Goal: Task Accomplishment & Management: Complete application form

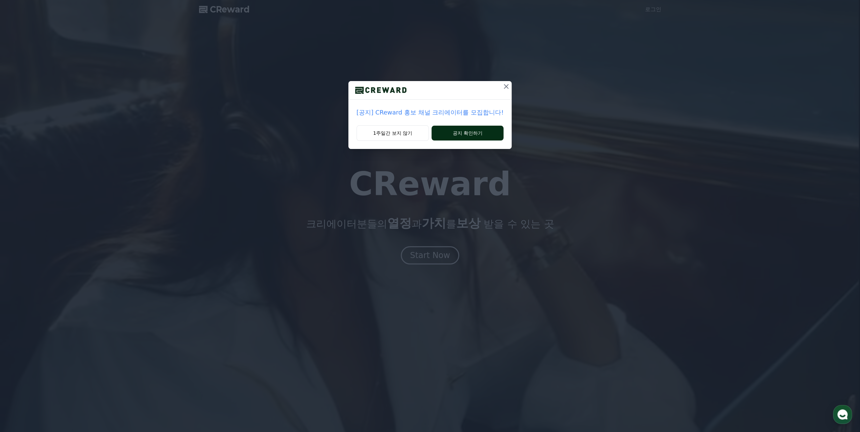
click at [444, 133] on button "공지 확인하기" at bounding box center [467, 133] width 72 height 15
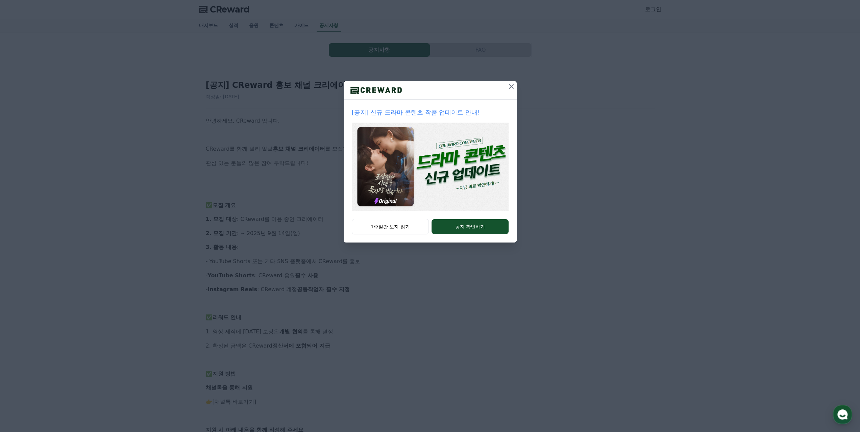
click at [460, 177] on img at bounding box center [430, 167] width 157 height 88
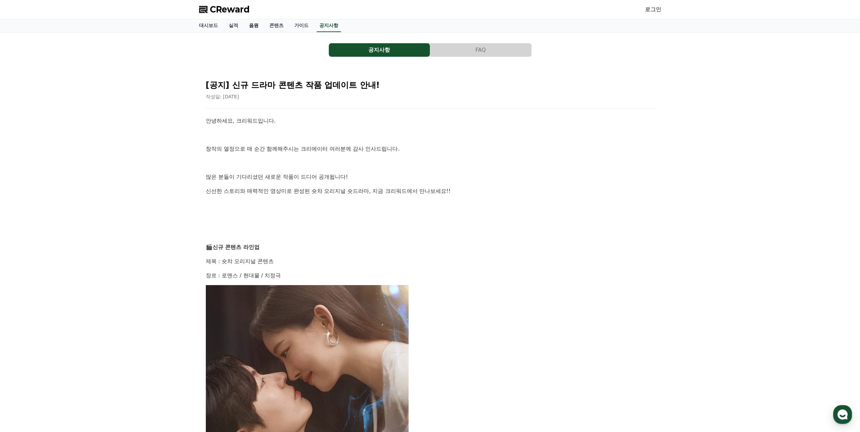
click at [260, 25] on link "음원" at bounding box center [254, 25] width 20 height 13
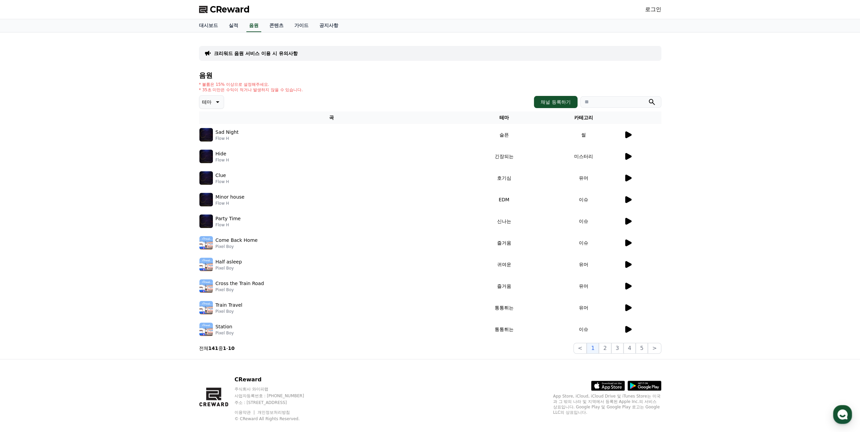
click at [651, 7] on link "로그인" at bounding box center [653, 9] width 16 height 8
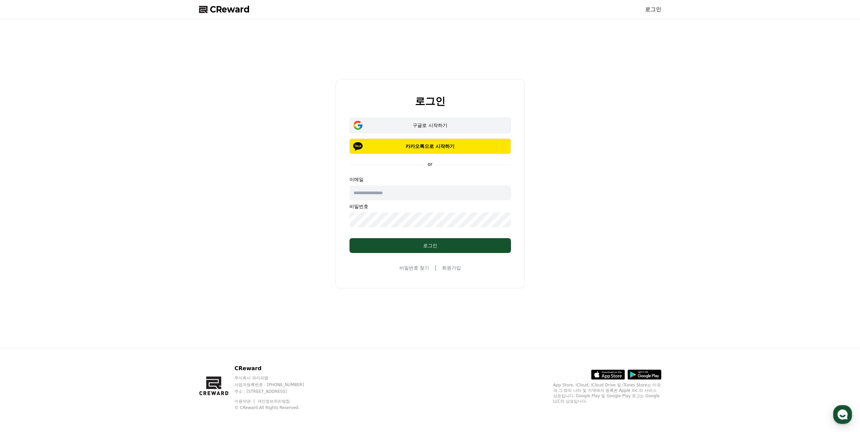
click at [447, 129] on button "구글로 시작하기" at bounding box center [429, 126] width 161 height 16
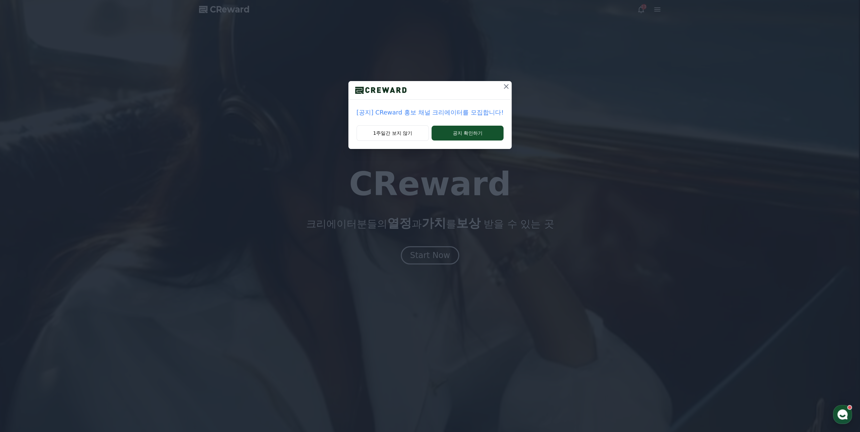
drag, startPoint x: 511, startPoint y: 86, endPoint x: 506, endPoint y: 85, distance: 5.9
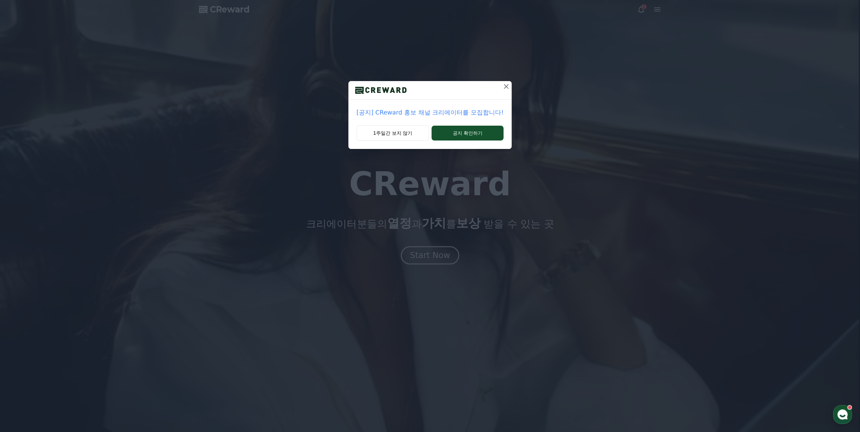
click at [511, 86] on div "[공지] CReward 홍보 채널 크리에이터를 모집합니다! 1주일간 보지 않기 공지 확인하기" at bounding box center [430, 80] width 860 height 160
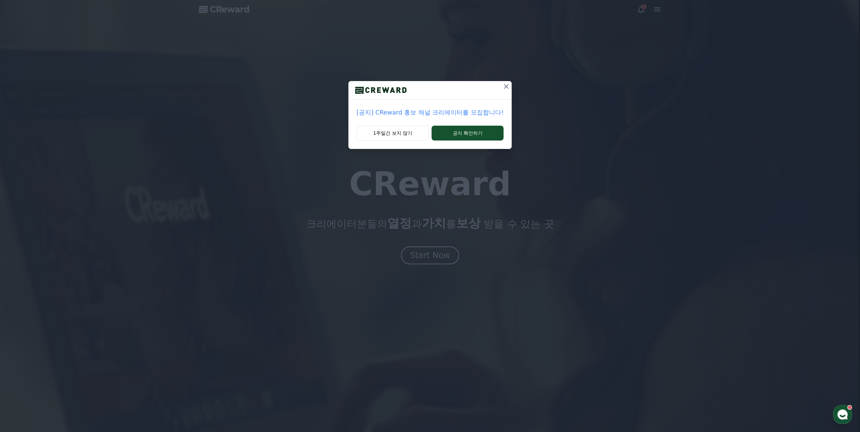
click at [505, 85] on icon at bounding box center [506, 86] width 5 height 5
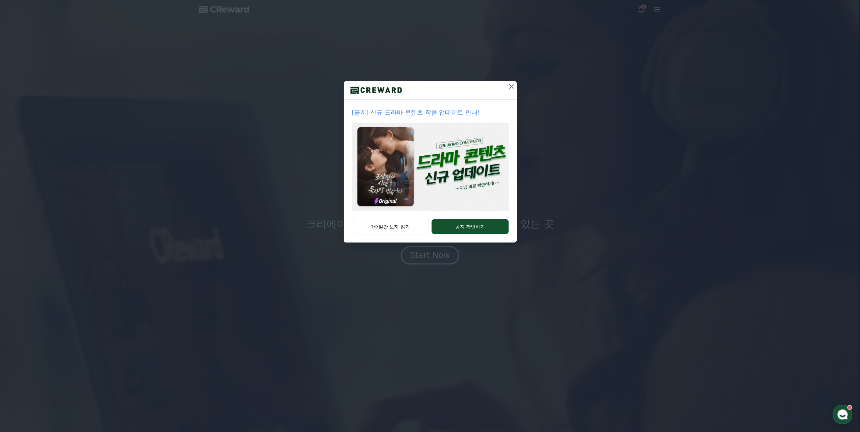
click at [513, 88] on icon at bounding box center [511, 86] width 8 height 8
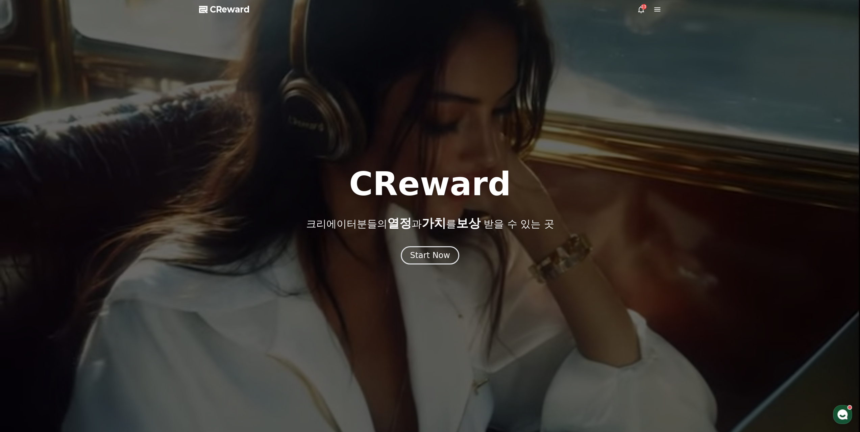
click at [640, 10] on icon at bounding box center [641, 9] width 8 height 8
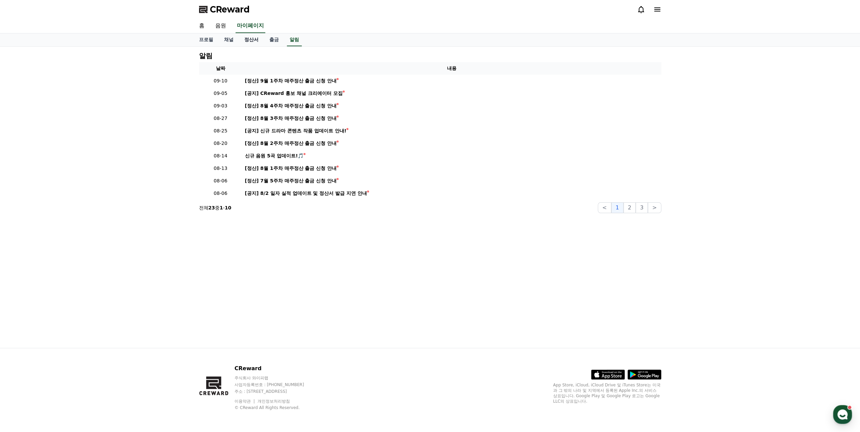
click at [255, 40] on link "정산서" at bounding box center [251, 39] width 25 height 13
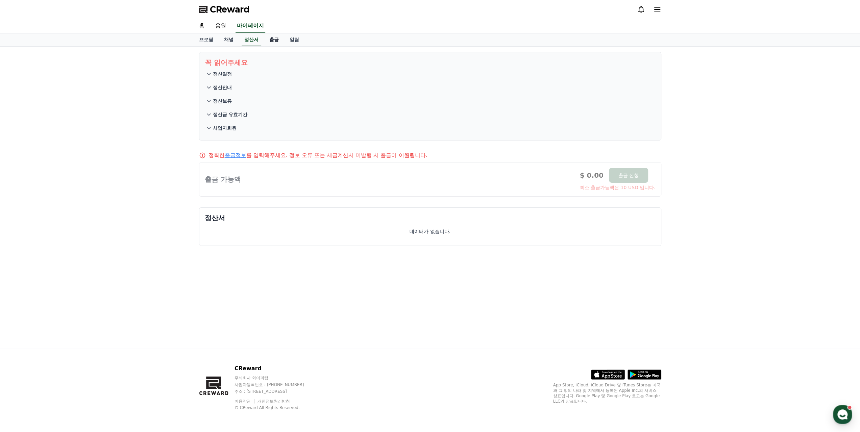
click at [274, 35] on link "출금" at bounding box center [274, 39] width 20 height 13
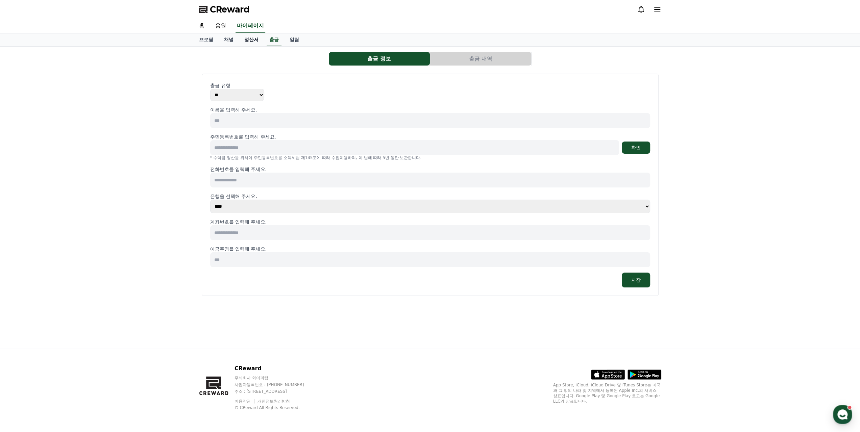
click at [250, 41] on link "정산서" at bounding box center [251, 39] width 25 height 13
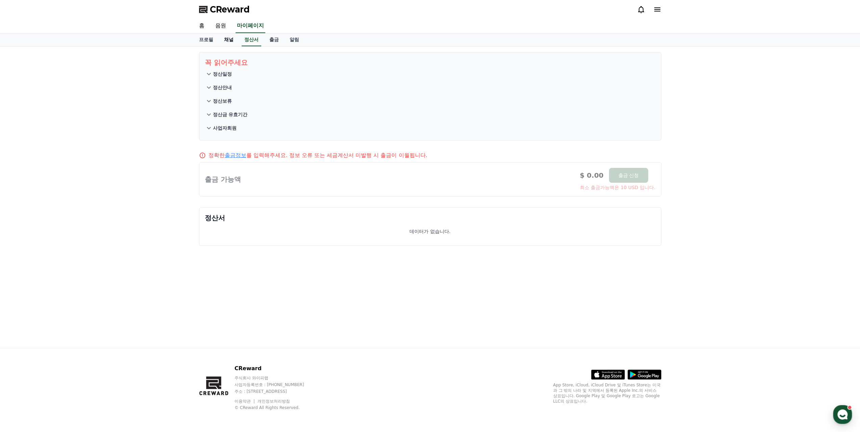
click at [224, 38] on link "채널" at bounding box center [229, 39] width 20 height 13
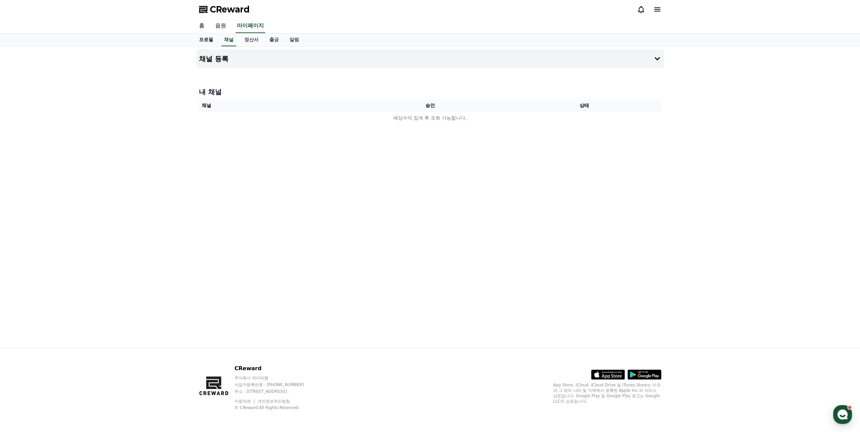
click at [207, 40] on link "프로필" at bounding box center [206, 39] width 25 height 13
select select "**********"
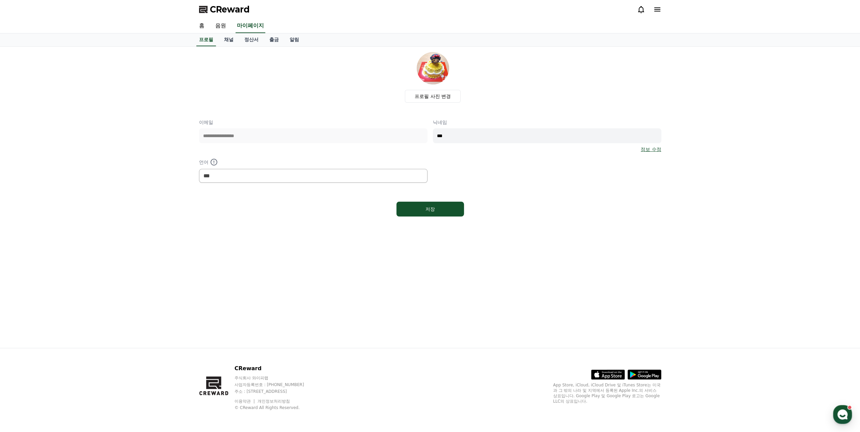
click at [225, 18] on div "CReward" at bounding box center [430, 9] width 473 height 19
click at [225, 30] on link "음원" at bounding box center [221, 26] width 22 height 14
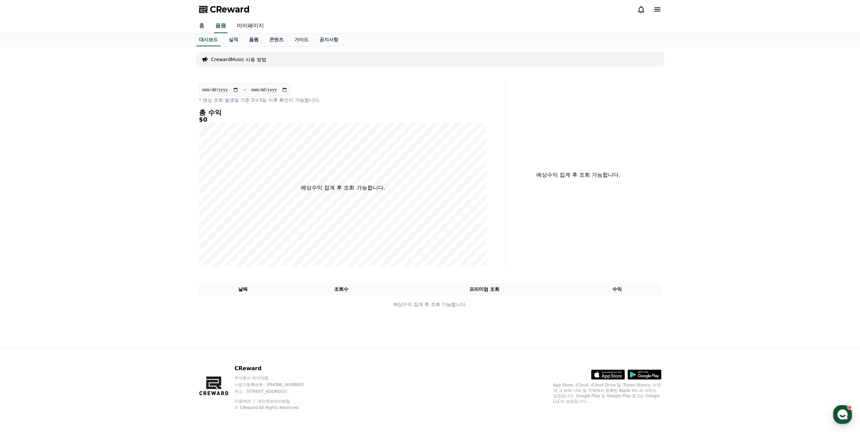
click at [251, 41] on link "음원" at bounding box center [254, 39] width 20 height 13
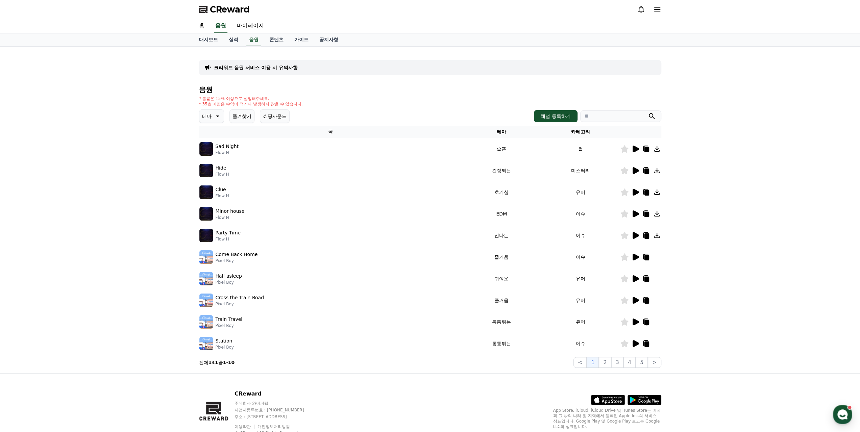
click at [217, 118] on icon at bounding box center [217, 116] width 8 height 8
click at [214, 174] on button "즐거움" at bounding box center [210, 174] width 20 height 15
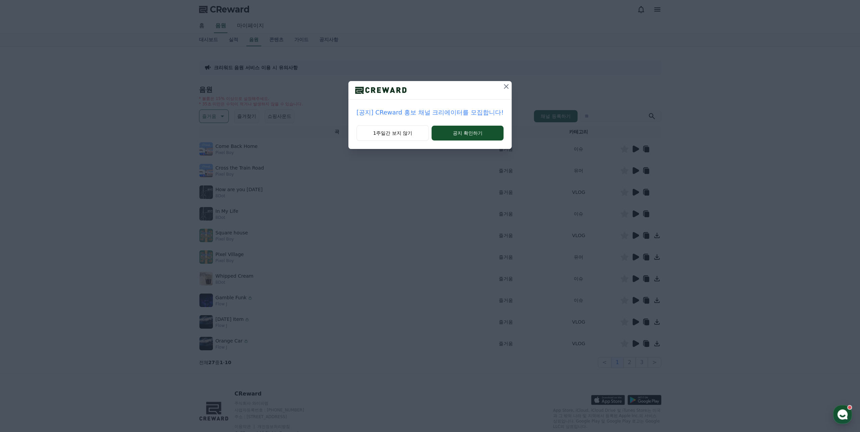
click at [504, 86] on icon at bounding box center [506, 86] width 5 height 5
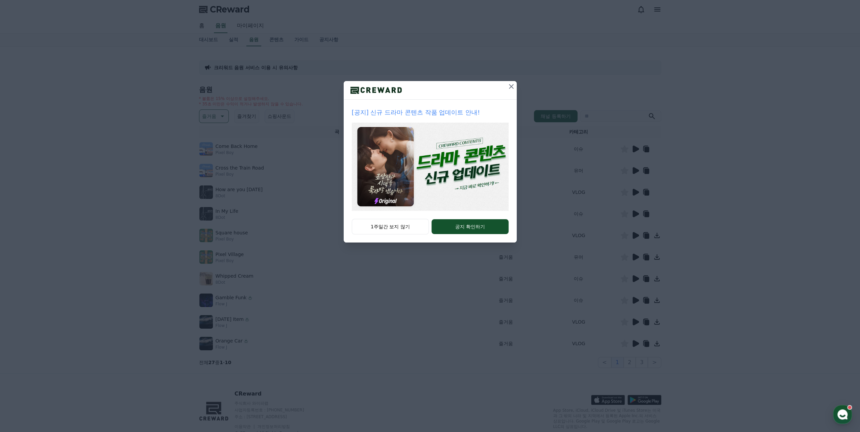
click at [512, 82] on icon at bounding box center [511, 86] width 8 height 8
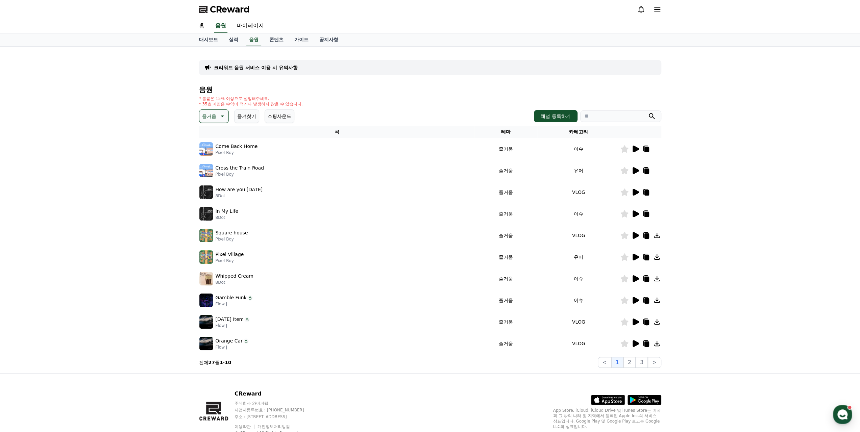
click at [234, 148] on p "Come Back Home" at bounding box center [237, 146] width 42 height 7
click at [637, 148] on icon at bounding box center [635, 149] width 6 height 7
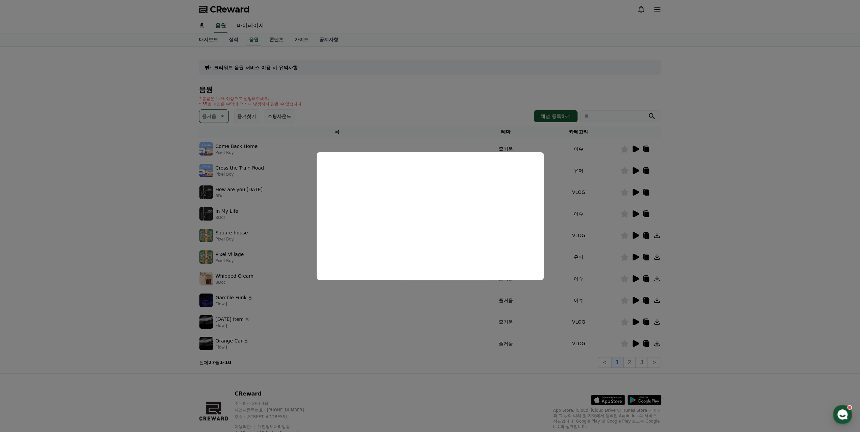
click at [409, 308] on button "close modal" at bounding box center [430, 216] width 860 height 432
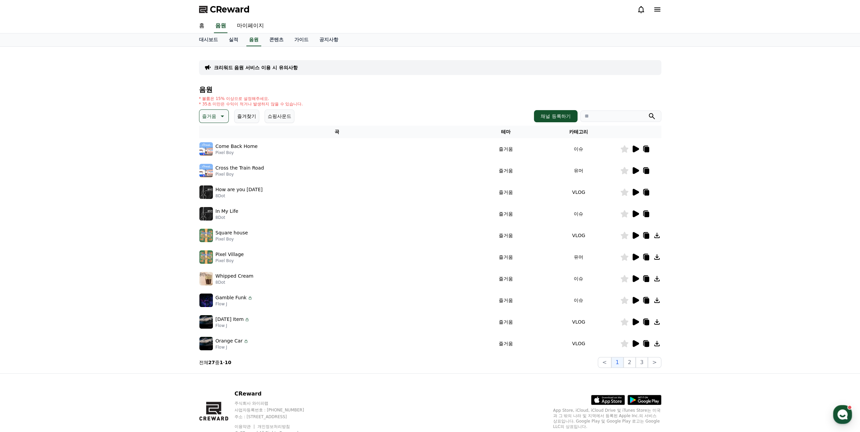
click at [640, 214] on div at bounding box center [640, 214] width 41 height 8
click at [217, 211] on p "In My Life" at bounding box center [227, 211] width 23 height 7
click at [226, 208] on p "In My Life" at bounding box center [227, 211] width 23 height 7
click at [205, 213] on img at bounding box center [206, 214] width 14 height 14
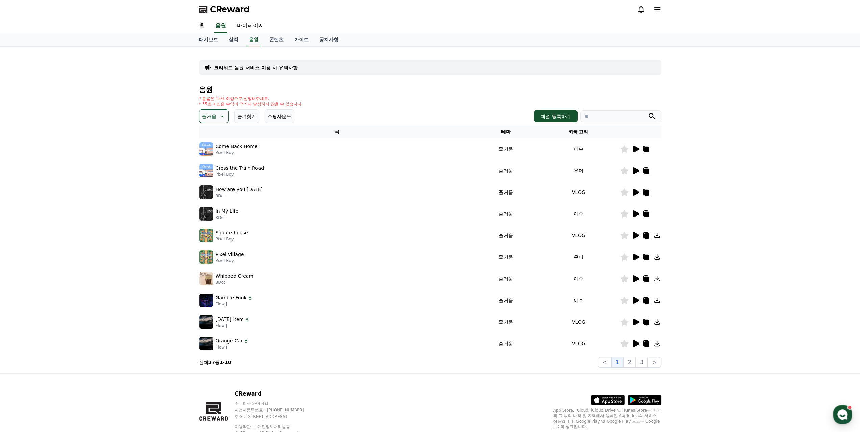
click at [634, 215] on icon at bounding box center [635, 213] width 6 height 7
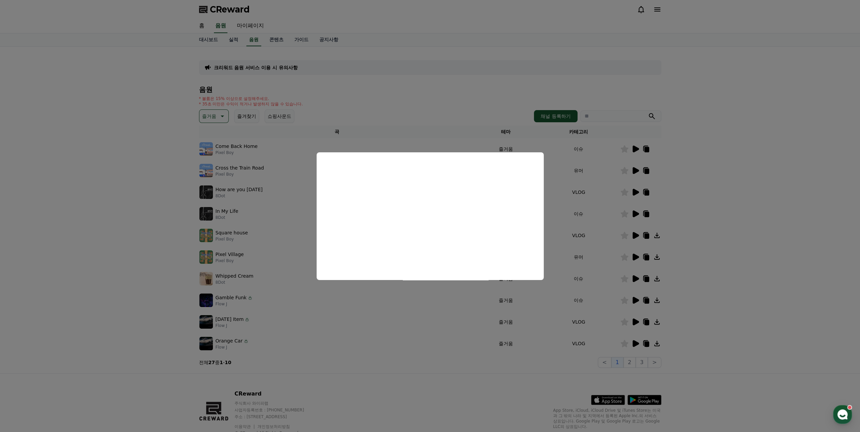
click at [288, 273] on button "close modal" at bounding box center [430, 216] width 860 height 432
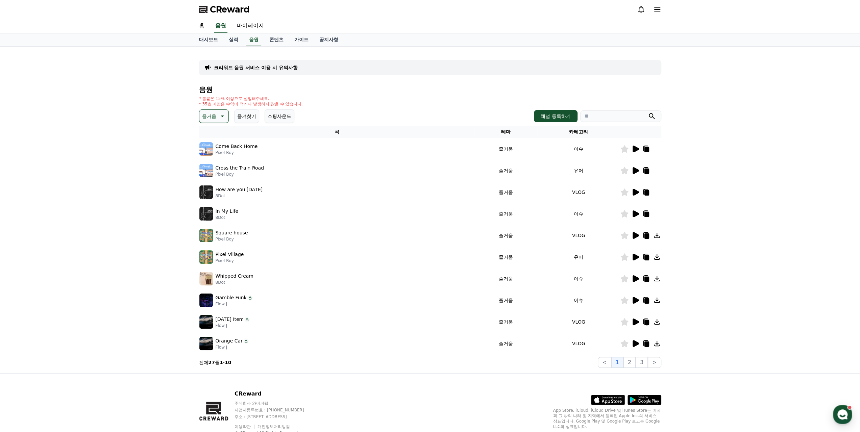
click at [221, 114] on icon at bounding box center [222, 116] width 8 height 8
click at [207, 140] on button "밝은" at bounding box center [207, 136] width 15 height 15
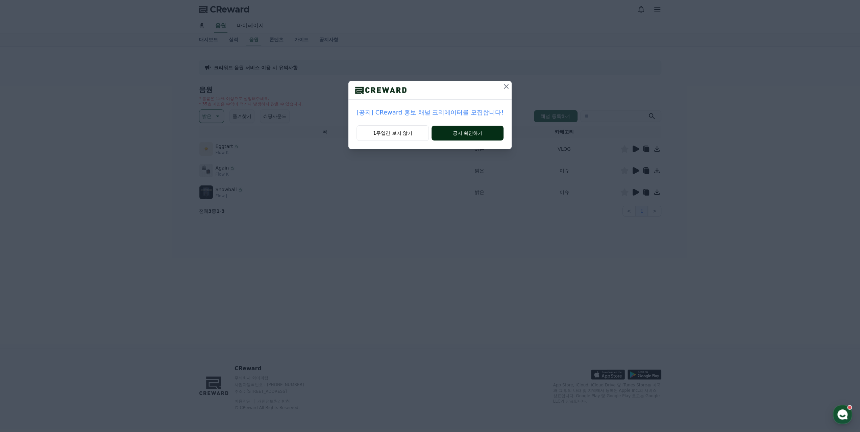
click at [441, 132] on button "공지 확인하기" at bounding box center [467, 133] width 72 height 15
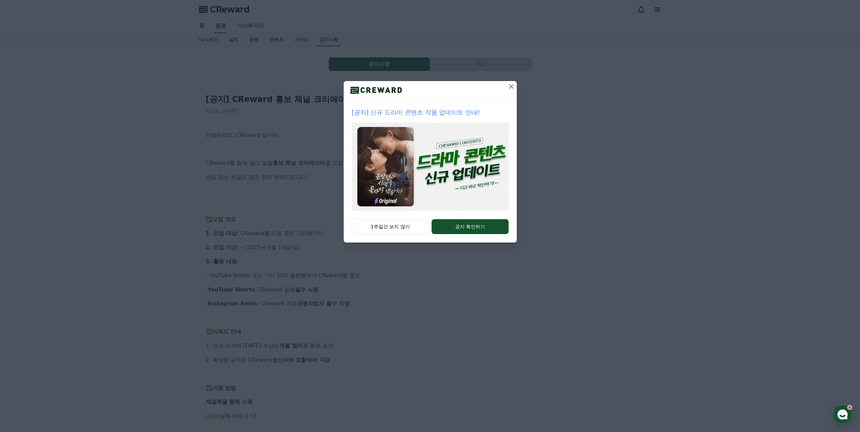
drag, startPoint x: 483, startPoint y: 224, endPoint x: 493, endPoint y: 178, distance: 46.8
click at [493, 178] on div "[공지] 신규 드라마 콘텐츠 작품 업데이트 안내! 1주일간 보지 않기 공지 확인하기" at bounding box center [430, 161] width 173 height 161
click at [455, 229] on button "공지 확인하기" at bounding box center [469, 226] width 77 height 15
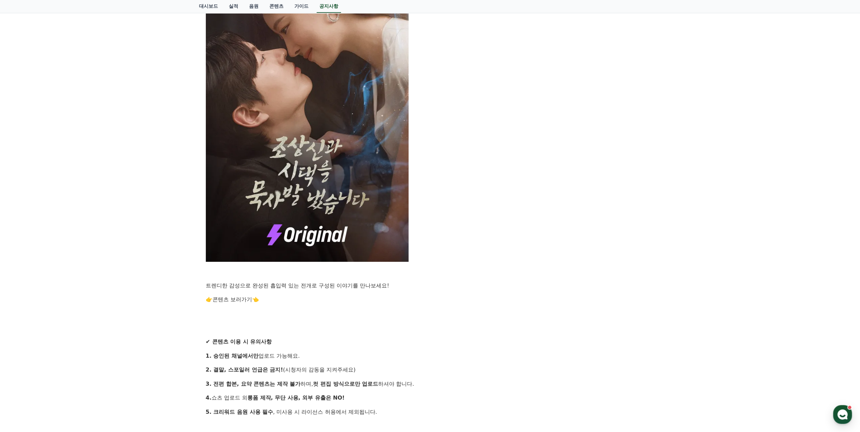
scroll to position [473, 0]
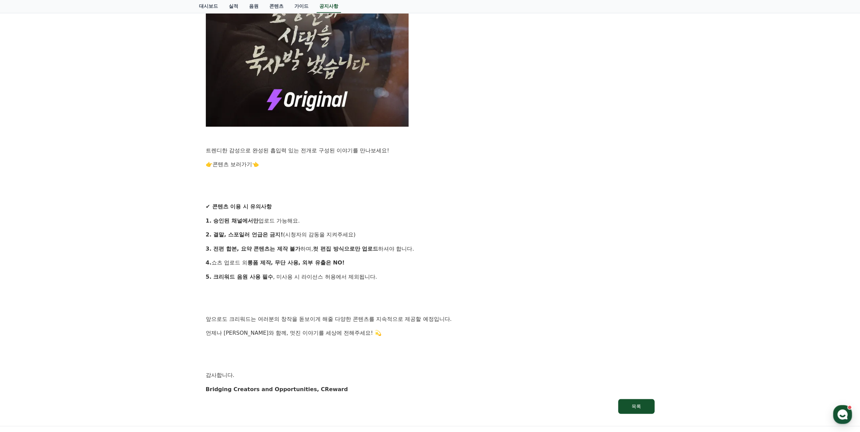
click at [244, 164] on link "콘텐츠 보러가기" at bounding box center [232, 164] width 40 height 6
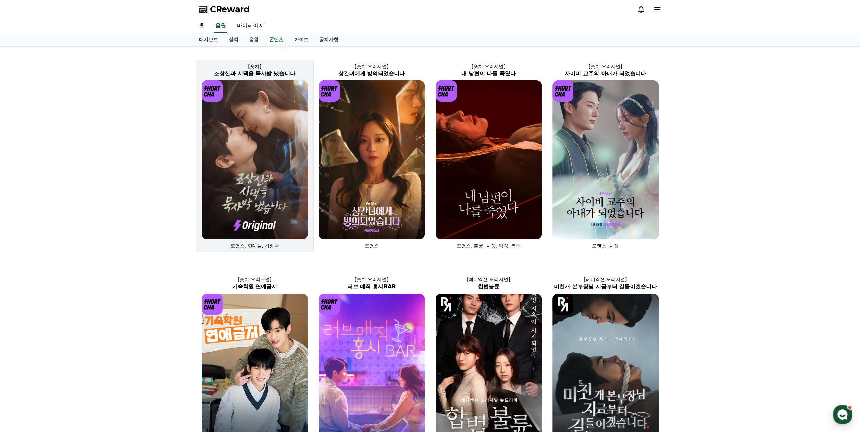
click at [251, 164] on img at bounding box center [255, 159] width 106 height 159
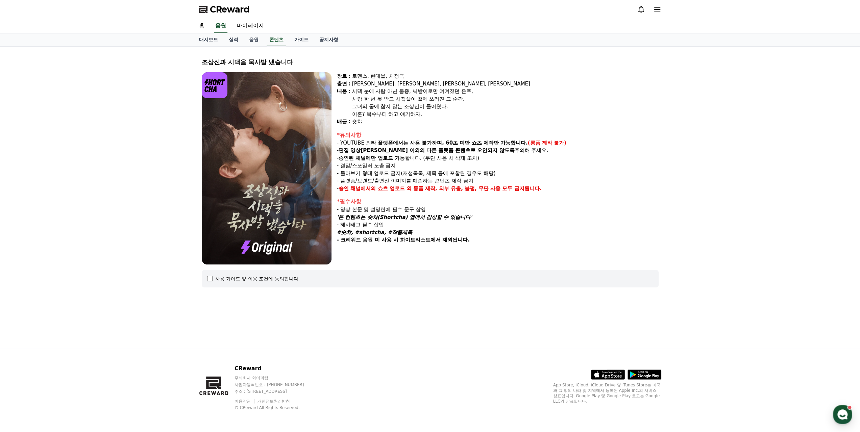
click at [272, 285] on div "사용 가이드 및 이용 조건에 동의합니다." at bounding box center [430, 279] width 457 height 18
click at [221, 275] on div "사용 가이드 및 이용 조건에 동의합니다." at bounding box center [257, 278] width 85 height 7
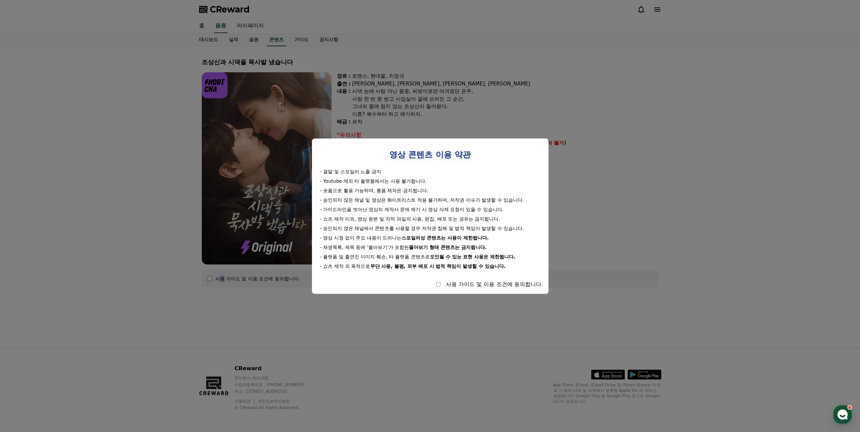
select select
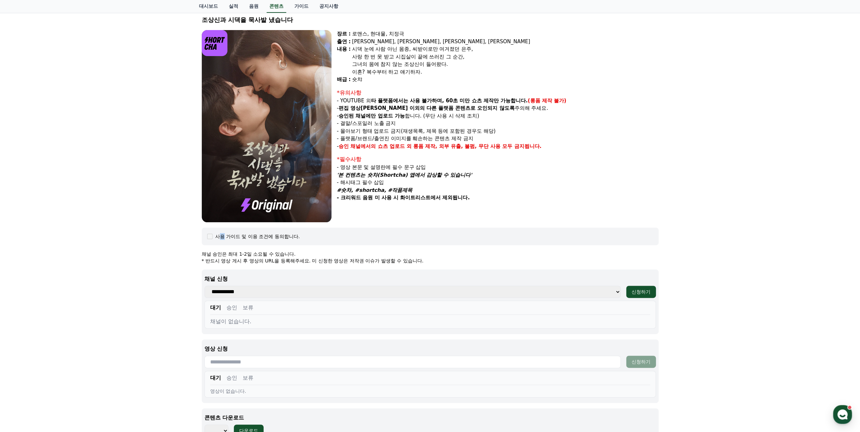
scroll to position [68, 0]
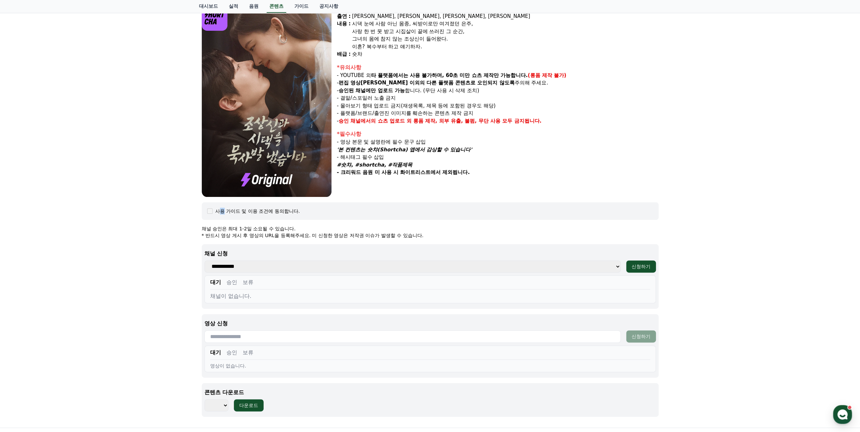
click at [426, 262] on select "**********" at bounding box center [412, 266] width 416 height 12
click at [579, 267] on select "**********" at bounding box center [412, 266] width 416 height 12
select select
click at [204, 260] on select "**********" at bounding box center [412, 266] width 416 height 12
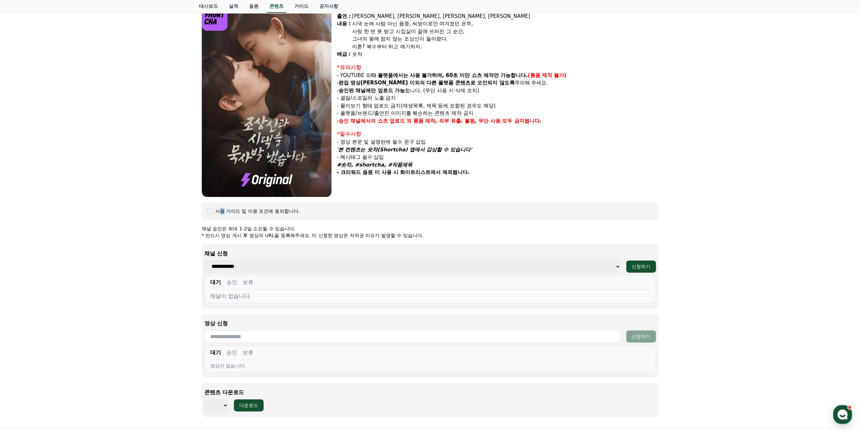
click at [412, 241] on div "**********" at bounding box center [430, 321] width 457 height 192
click at [206, 210] on div "사용 가이드 및 이용 조건에 동의합니다." at bounding box center [430, 211] width 457 height 18
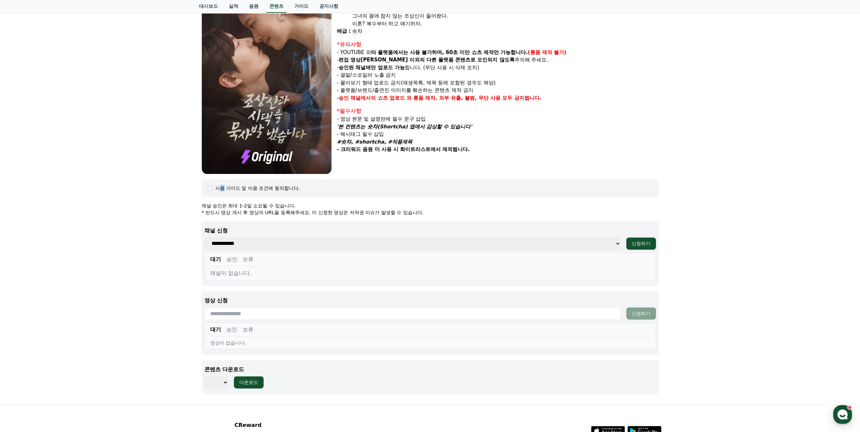
scroll to position [101, 0]
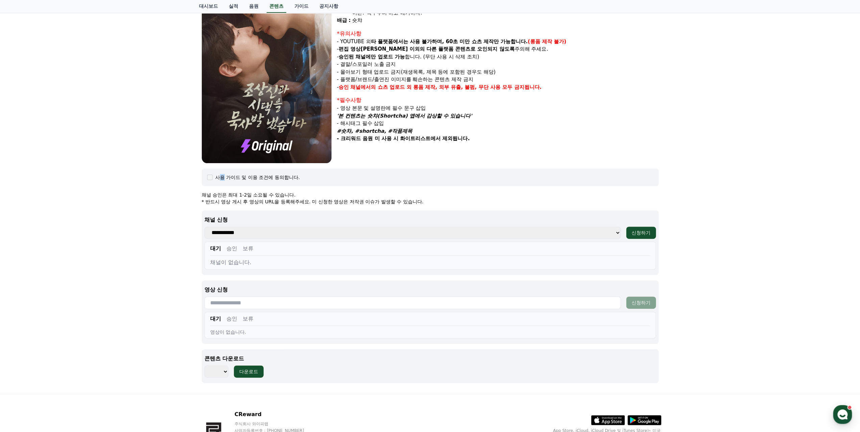
click at [220, 369] on select "*** *** *** *** *** *** *** *** *** *** *** *** *** *** *** *** *** *** *** ***…" at bounding box center [216, 372] width 24 height 12
drag, startPoint x: 220, startPoint y: 369, endPoint x: 233, endPoint y: 369, distance: 13.2
click at [220, 369] on select "*** *** *** *** *** *** *** *** *** *** *** *** *** *** *** *** *** *** *** ***…" at bounding box center [216, 372] width 24 height 12
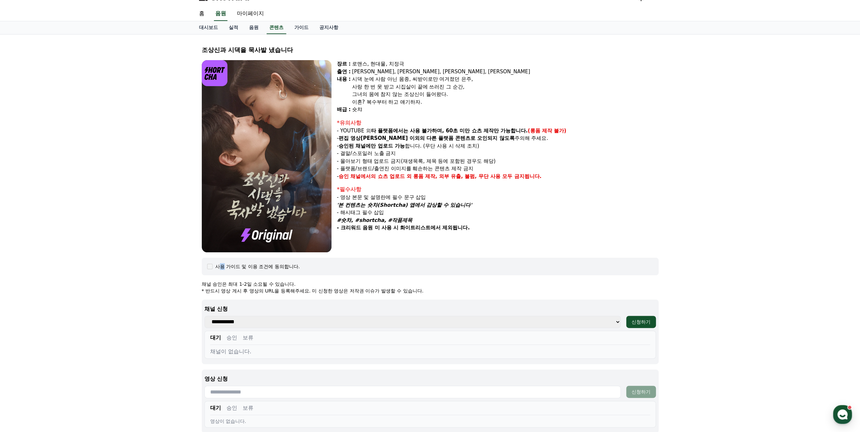
scroll to position [0, 0]
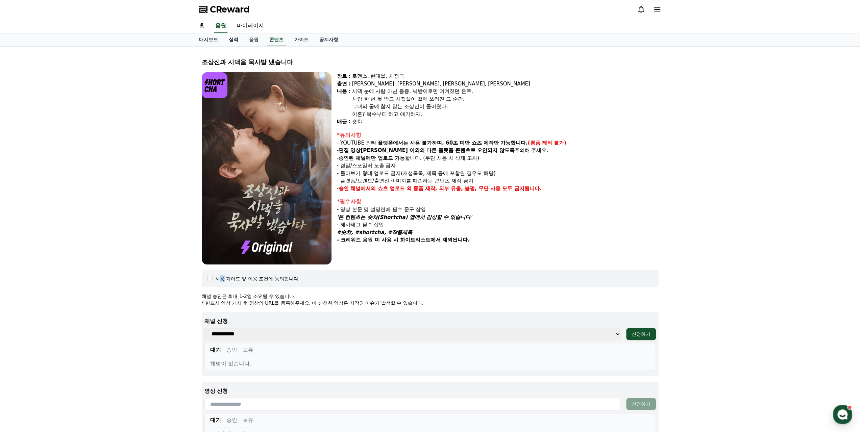
click at [235, 39] on link "실적" at bounding box center [233, 39] width 20 height 13
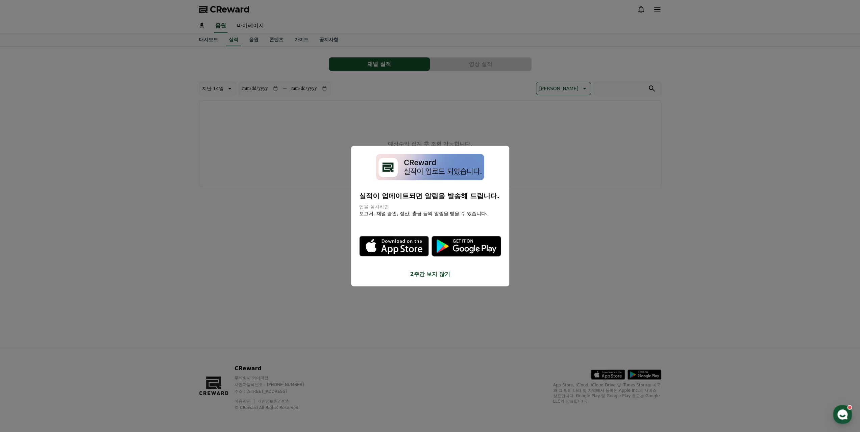
click at [455, 168] on img "modal" at bounding box center [430, 167] width 108 height 27
click at [428, 273] on button "2주간 보지 않기" at bounding box center [430, 274] width 142 height 8
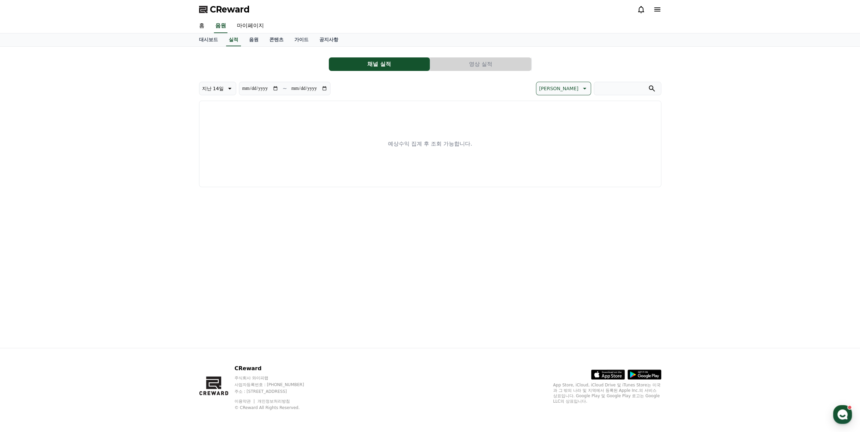
click at [339, 123] on div "예상수익 집계 후 조회 가능합니다." at bounding box center [430, 144] width 462 height 86
click at [218, 36] on link "대시보드" at bounding box center [209, 39] width 30 height 13
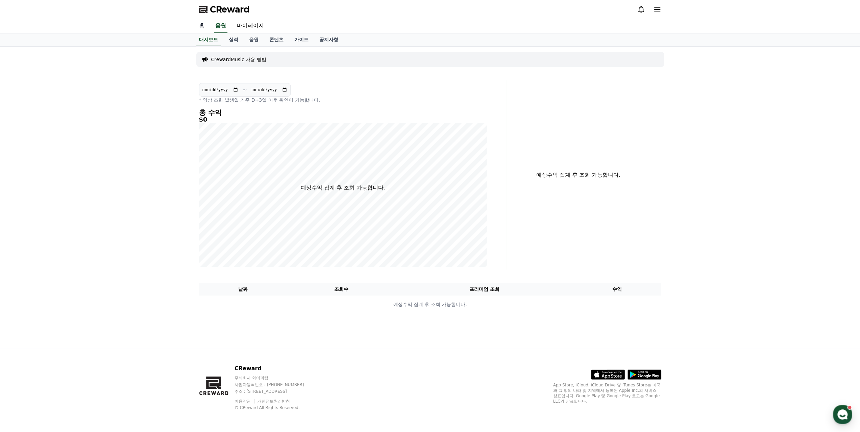
click at [201, 29] on link "홈" at bounding box center [202, 26] width 16 height 14
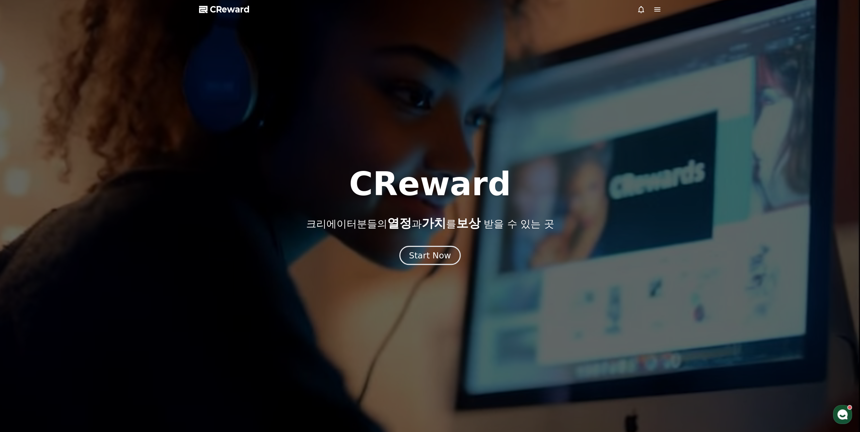
click at [442, 258] on div "Start Now" at bounding box center [430, 255] width 42 height 11
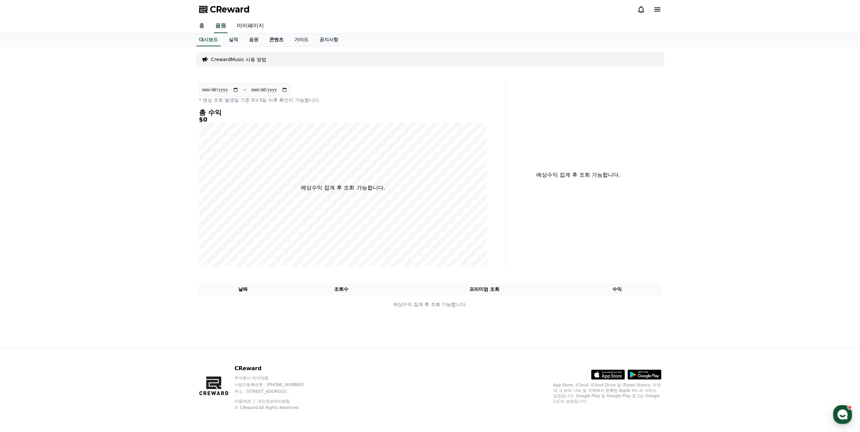
click at [279, 40] on link "콘텐츠" at bounding box center [276, 39] width 25 height 13
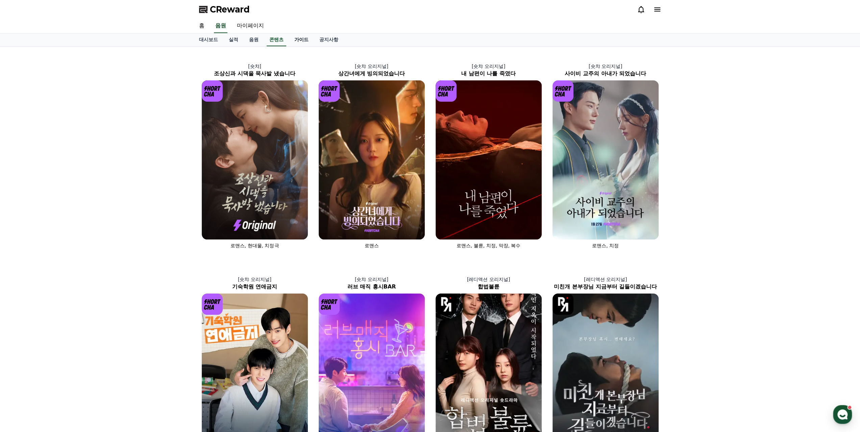
click at [309, 34] on link "가이드" at bounding box center [301, 39] width 25 height 13
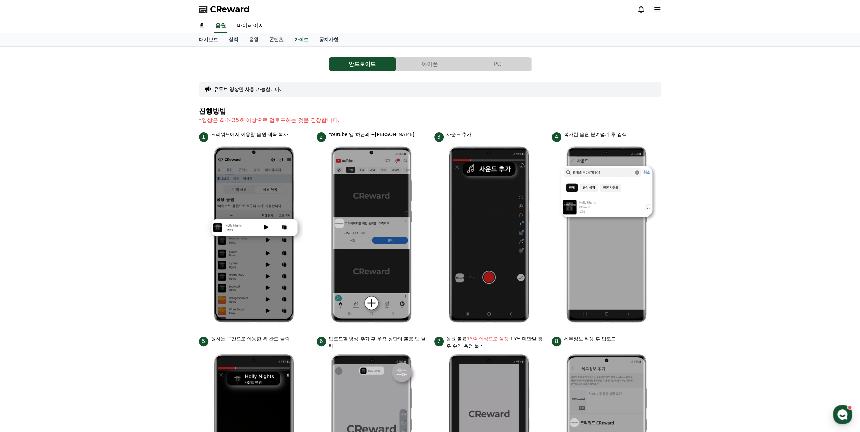
click at [504, 65] on button "PC" at bounding box center [497, 64] width 67 height 14
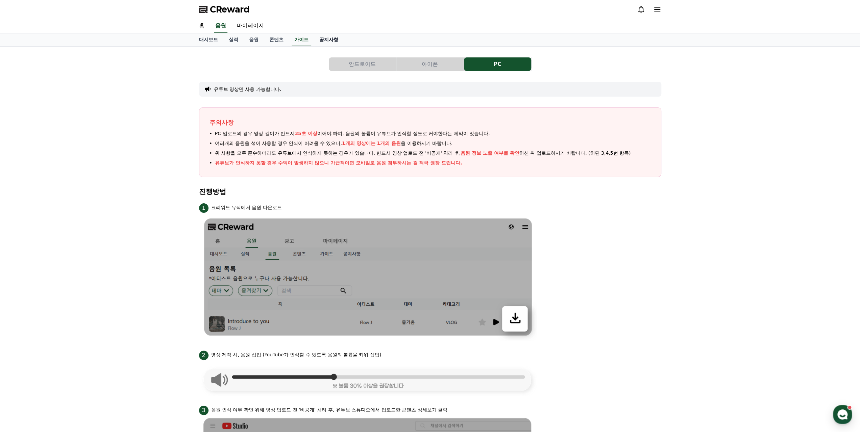
click at [322, 45] on link "공지사항" at bounding box center [329, 39] width 30 height 13
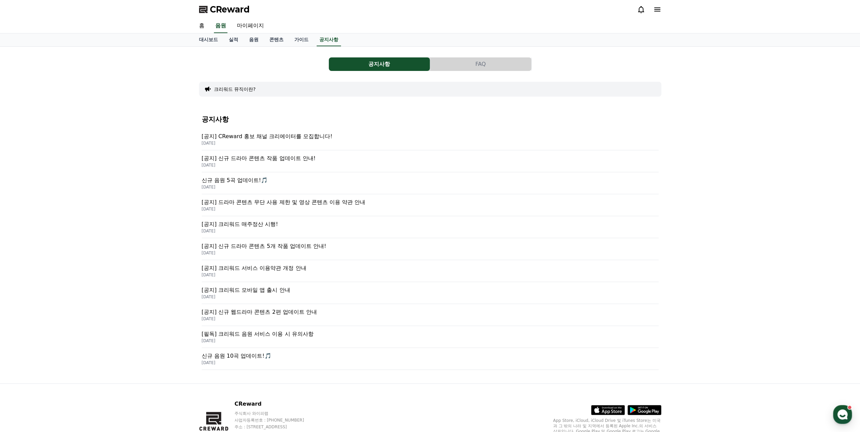
click at [296, 135] on p "[공지] CReward 홍보 채널 크리에이터를 모집합니다!" at bounding box center [430, 136] width 457 height 8
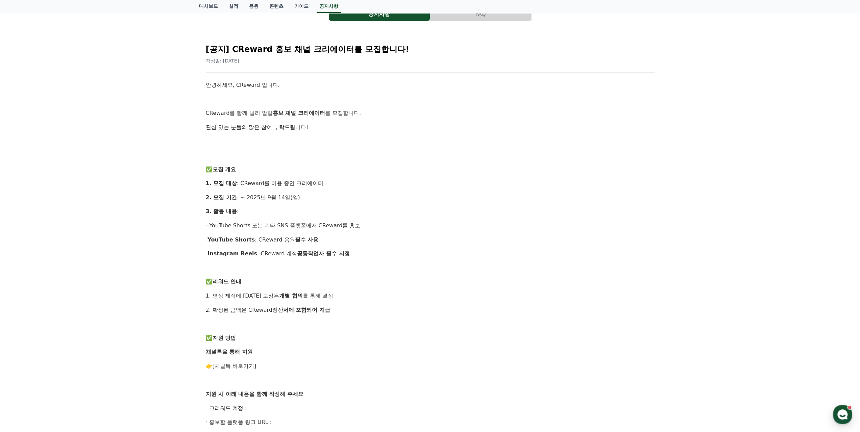
scroll to position [34, 0]
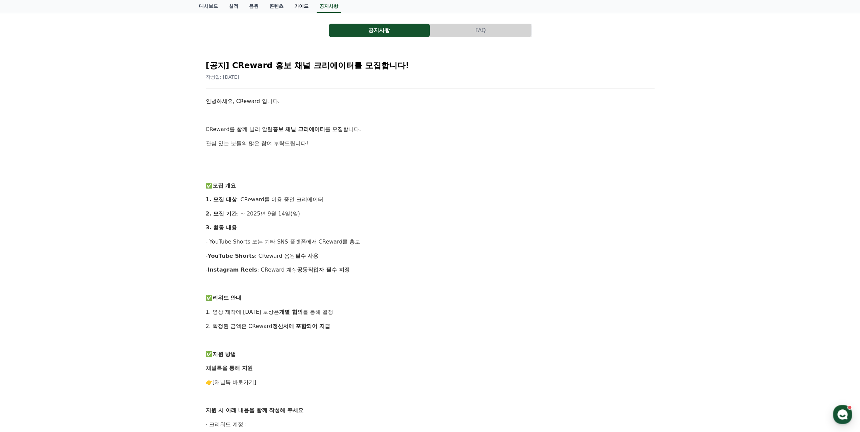
click at [298, 8] on link "가이드" at bounding box center [301, 6] width 25 height 13
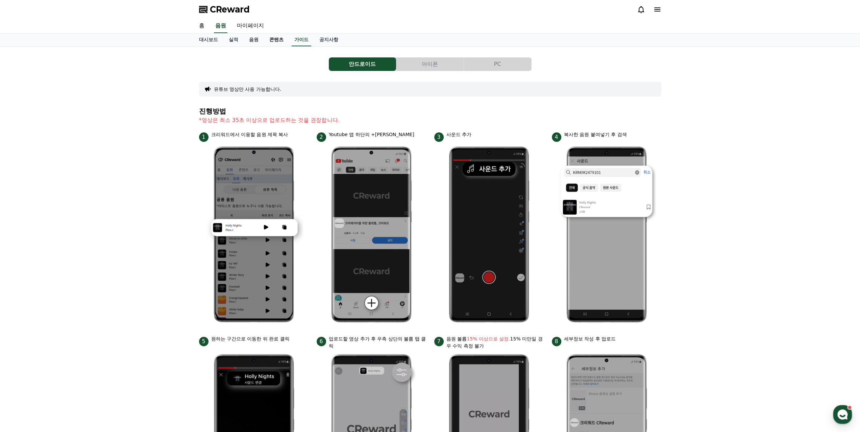
click at [267, 39] on link "콘텐츠" at bounding box center [276, 39] width 25 height 13
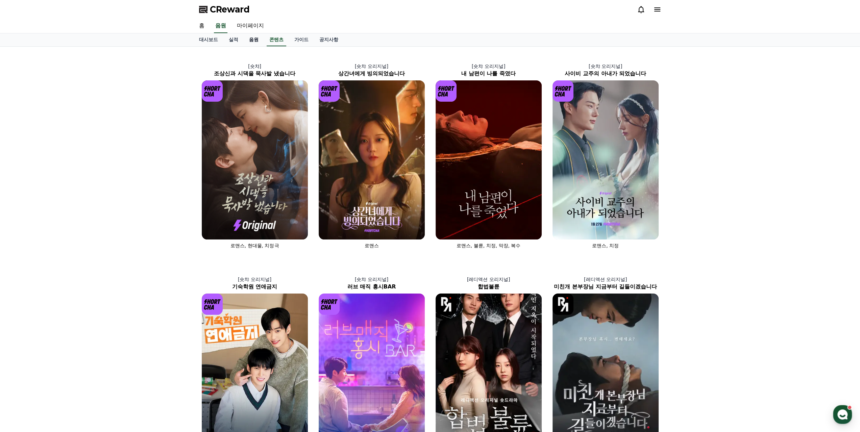
click at [253, 39] on link "음원" at bounding box center [254, 39] width 20 height 13
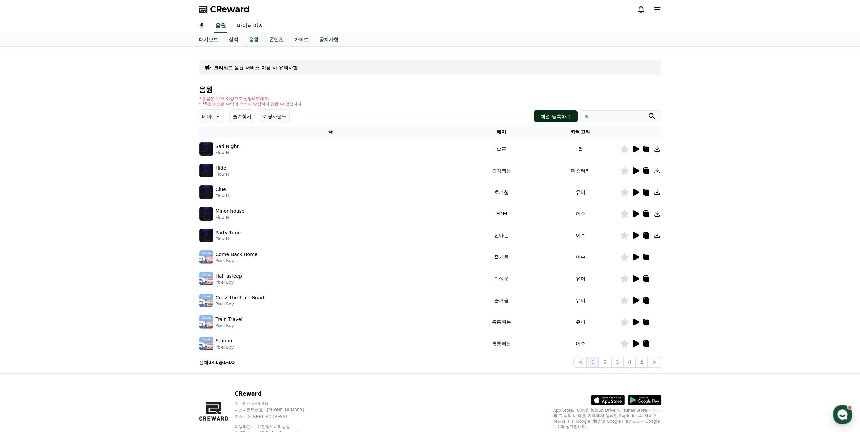
click at [573, 117] on button "채널 등록하기" at bounding box center [555, 116] width 43 height 12
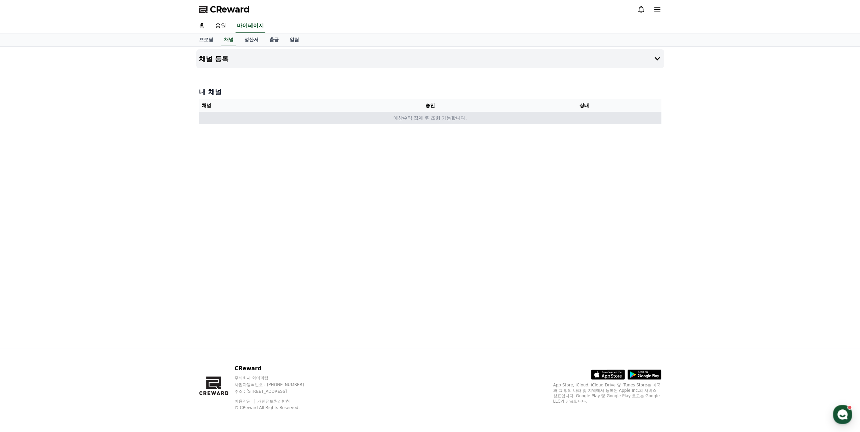
click at [464, 119] on td "예상수익 집계 후 조회 가능합니다." at bounding box center [430, 118] width 462 height 12
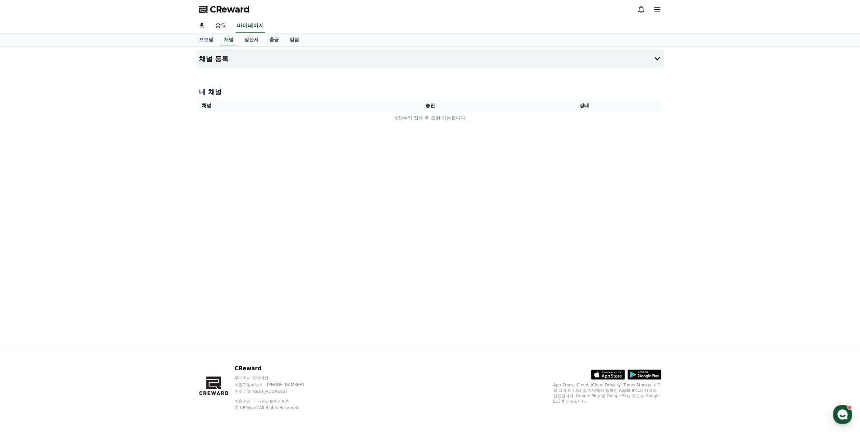
click at [223, 98] on div "내 채널 채널 승인 상태 예상수익 집계 후 조회 가능합니다." at bounding box center [430, 105] width 468 height 43
click at [288, 56] on button "채널 등록" at bounding box center [430, 58] width 468 height 19
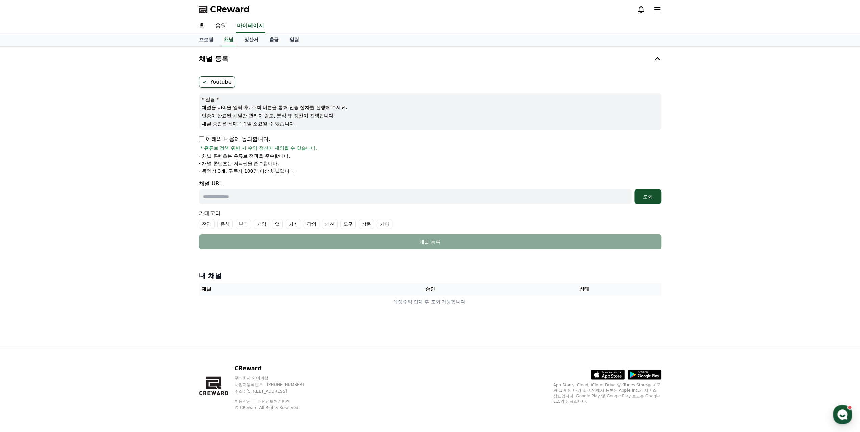
drag, startPoint x: 301, startPoint y: 174, endPoint x: 197, endPoint y: 156, distance: 106.2
click at [197, 156] on div "Youtube * 알림 * 채널을 URL을 입력 후, 조회 버튼을 통해 인증 절차를 진행해 주세요. 인증이 완료된 채널만 관리자 검토, 분석 …" at bounding box center [430, 163] width 468 height 178
copy ul "- 채널 콘텐츠는 유튜브 정책을 준수합니다. - 채널 콘텐츠는 저작권을 준수합니다. - 동영상 3개, 구독자 100명 이상 채널입니다."
